Goal: Check status: Check status

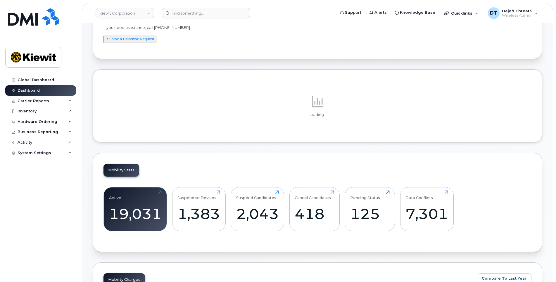
scroll to position [175, 0]
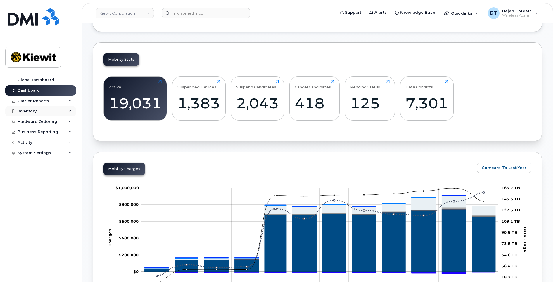
click at [49, 112] on div "Inventory" at bounding box center [40, 111] width 71 height 11
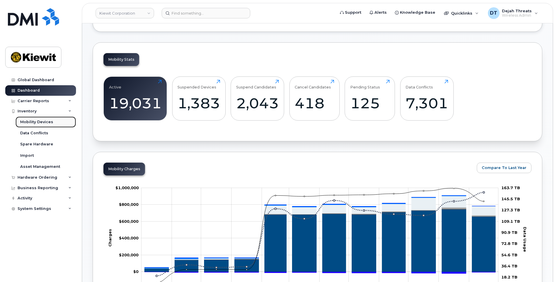
click at [45, 118] on link "Mobility Devices" at bounding box center [45, 122] width 61 height 11
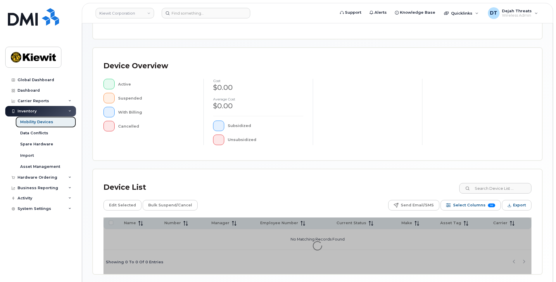
scroll to position [120, 0]
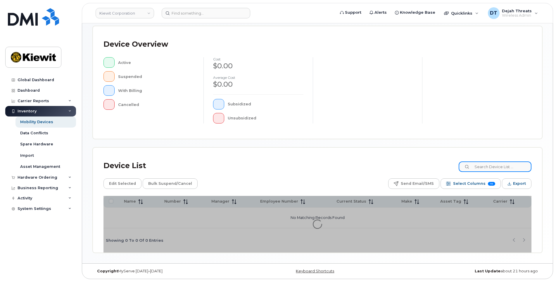
click at [485, 165] on input at bounding box center [495, 167] width 73 height 11
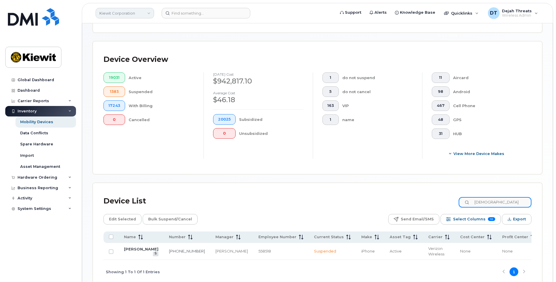
scroll to position [135, 0]
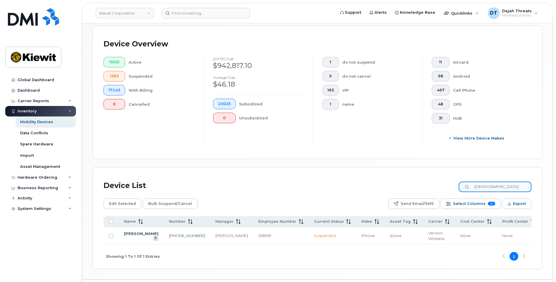
drag, startPoint x: 508, startPoint y: 192, endPoint x: 424, endPoint y: 191, distance: 83.6
click at [424, 191] on div "Device List monkman" at bounding box center [317, 185] width 428 height 15
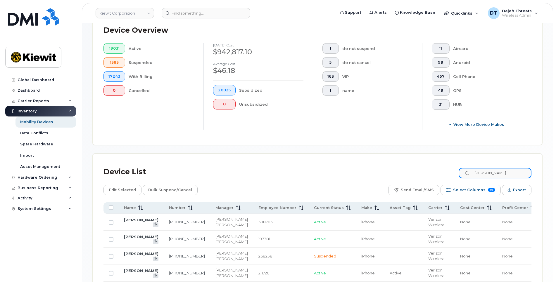
scroll to position [112, 0]
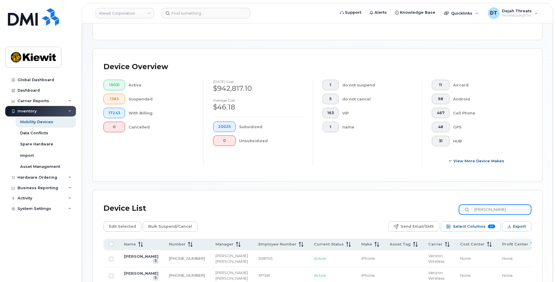
drag, startPoint x: 497, startPoint y: 208, endPoint x: 427, endPoint y: 219, distance: 71.6
paste input "9133435764"
type input "9133435764"
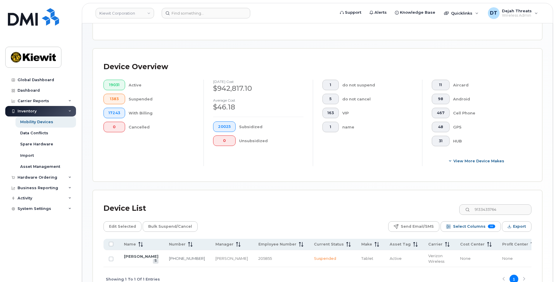
click at [293, 205] on div "Device List 9133435764" at bounding box center [317, 208] width 428 height 15
